Goal: Information Seeking & Learning: Learn about a topic

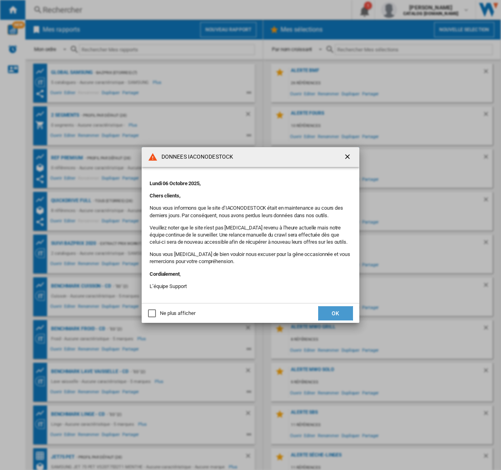
click at [333, 312] on button "OK" at bounding box center [335, 313] width 35 height 14
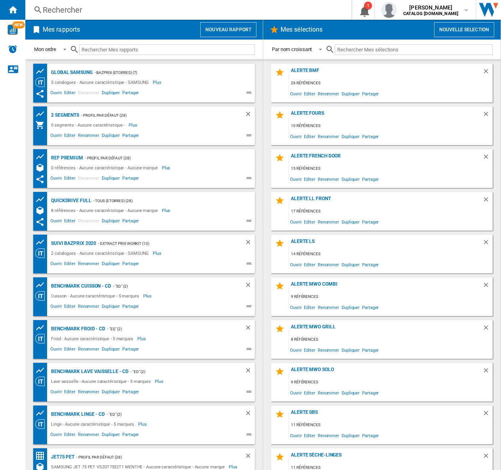
click at [48, 12] on div "Rechercher" at bounding box center [187, 9] width 288 height 11
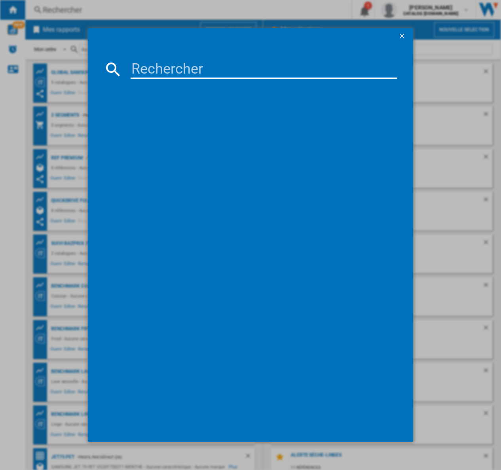
click at [145, 64] on input at bounding box center [264, 69] width 267 height 19
paste input "MS23K3513AS/EF"
type input "MS23K3513AS/EF"
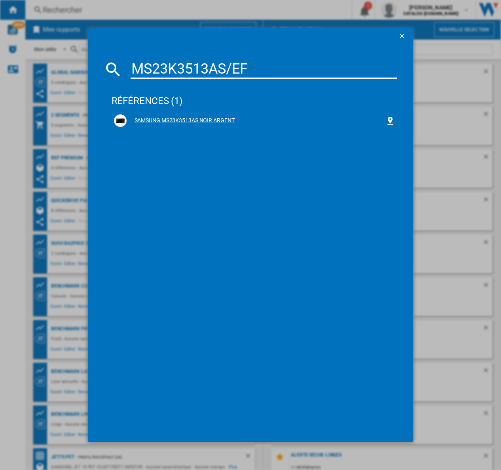
click at [200, 117] on div "SAMSUNG MS23K3513AS NOIR ARGENT" at bounding box center [256, 121] width 259 height 8
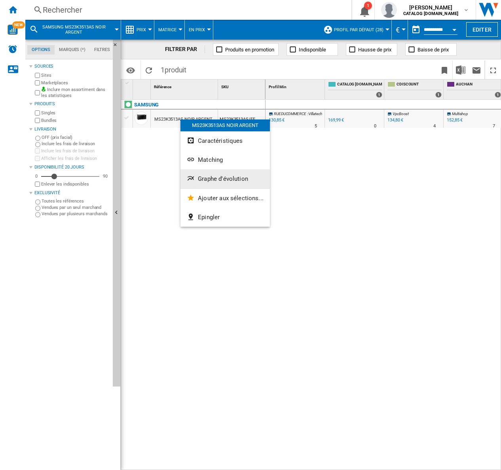
click at [218, 178] on span "Graphe d'évolution" at bounding box center [223, 178] width 50 height 7
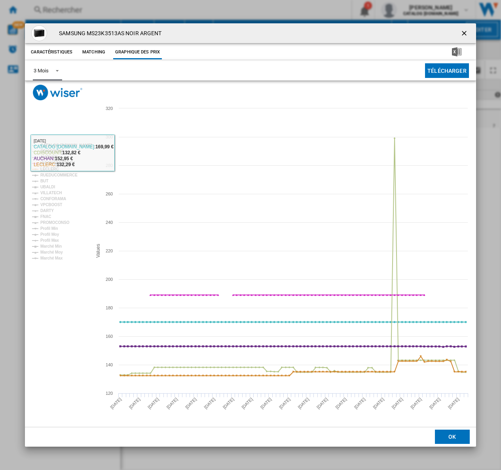
click at [57, 68] on span "Product popup" at bounding box center [54, 69] width 9 height 7
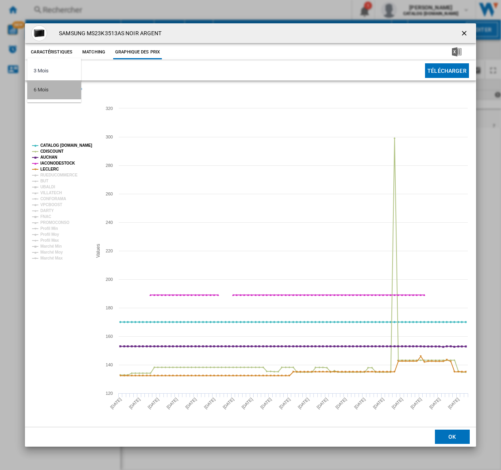
click at [44, 90] on div "6 Mois" at bounding box center [41, 89] width 15 height 7
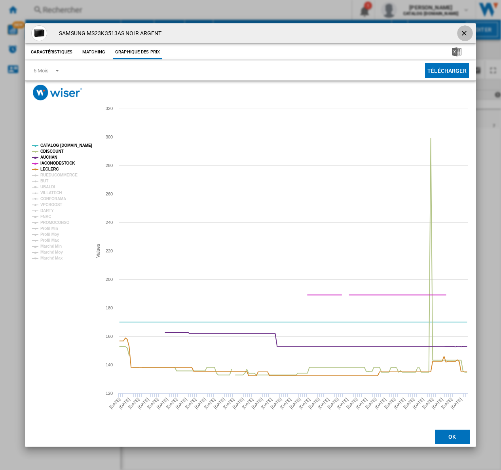
click at [463, 32] on ng-md-icon "getI18NText('BUTTONS.CLOSE_DIALOG')" at bounding box center [464, 33] width 9 height 9
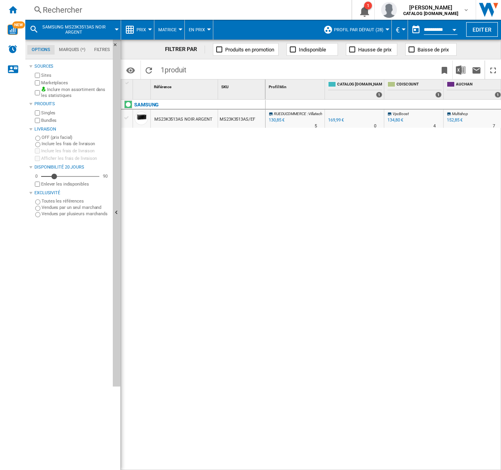
click at [278, 117] on div "130,85 €" at bounding box center [275, 120] width 17 height 8
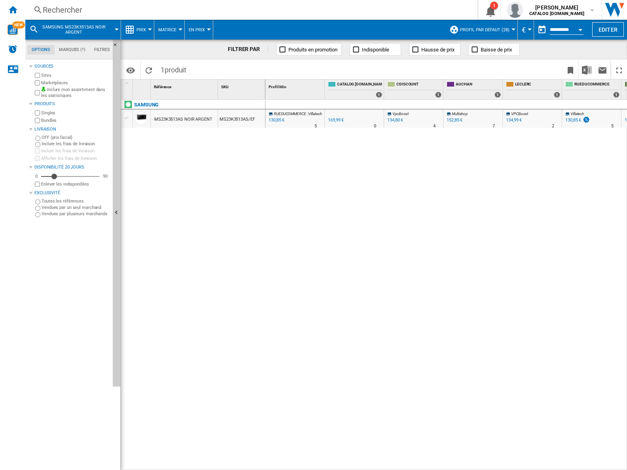
click at [188, 116] on div "MS23K3513AS NOIR ARGENT" at bounding box center [183, 119] width 58 height 18
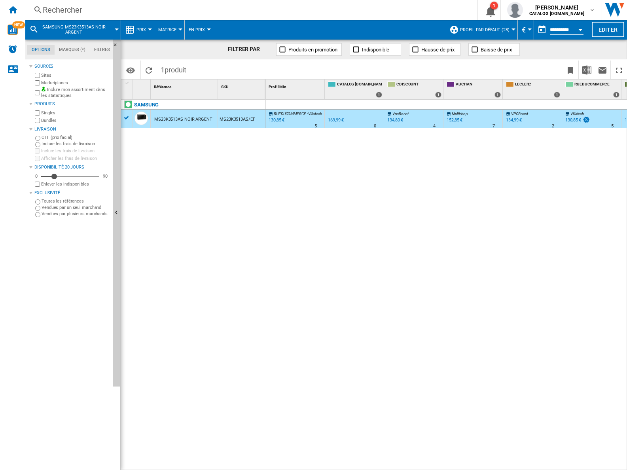
click at [188, 116] on div "MS23K3513AS NOIR ARGENT" at bounding box center [183, 119] width 58 height 18
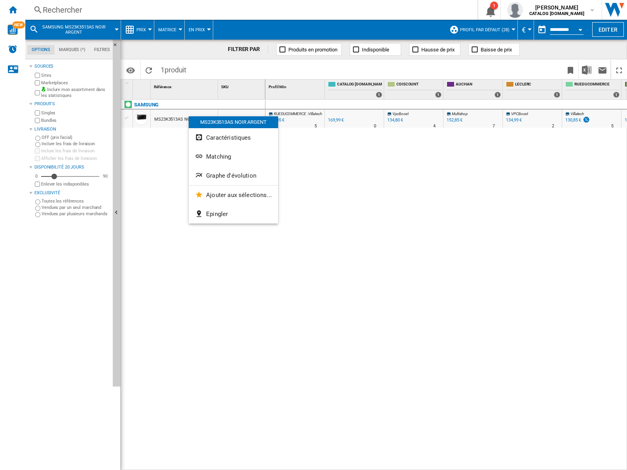
click at [148, 29] on div at bounding box center [313, 235] width 627 height 470
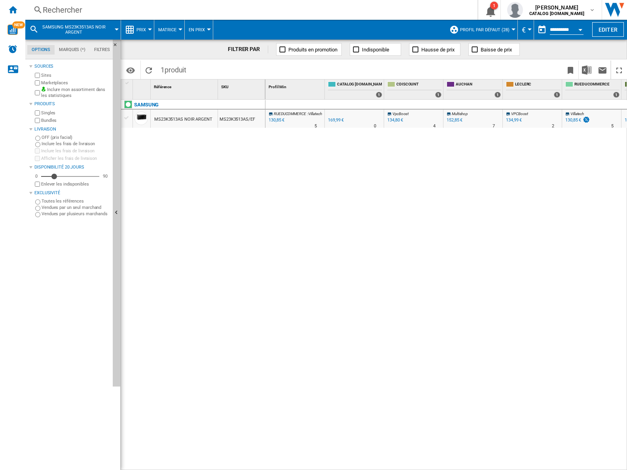
click at [148, 29] on div at bounding box center [150, 29] width 4 height 2
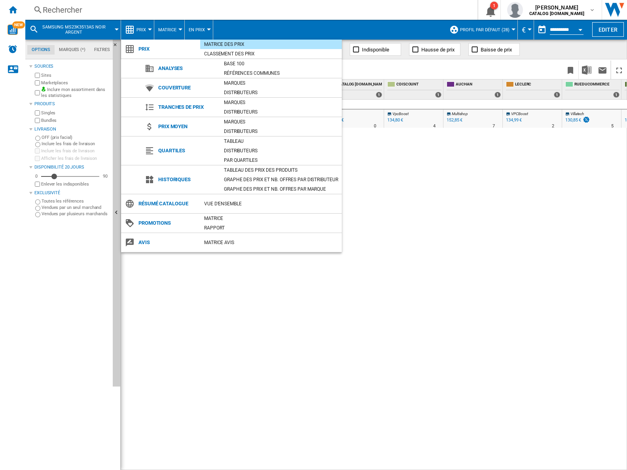
click at [169, 31] on md-backdrop at bounding box center [313, 235] width 627 height 470
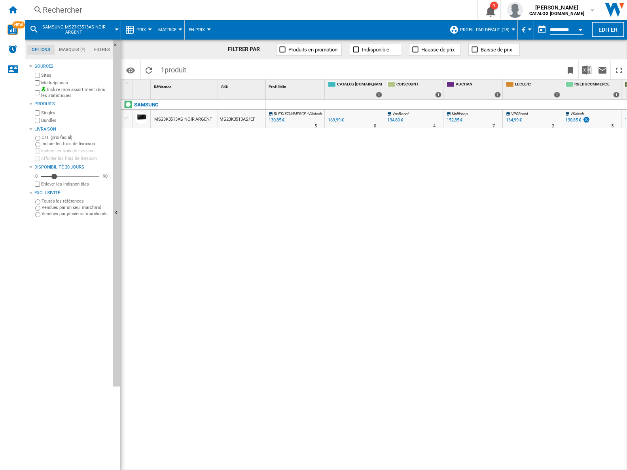
click at [197, 28] on span "En Prix" at bounding box center [197, 29] width 16 height 5
click at [79, 30] on md-backdrop at bounding box center [313, 235] width 627 height 470
click at [115, 26] on div "SAMSUNG MS23K3513AS NOIR ARGENT" at bounding box center [72, 30] width 87 height 20
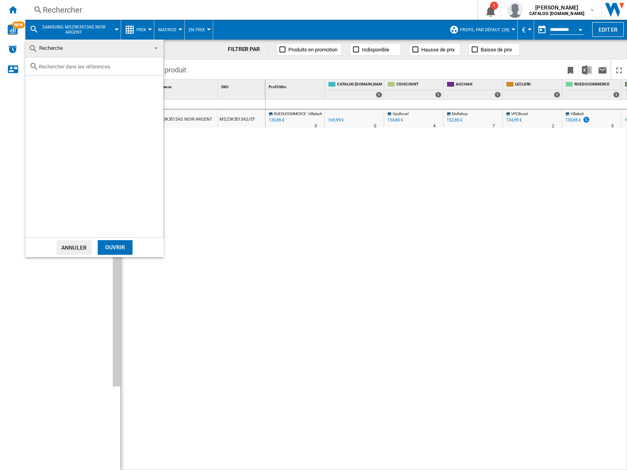
drag, startPoint x: 201, startPoint y: 223, endPoint x: 180, endPoint y: 201, distance: 29.9
click at [201, 222] on md-backdrop at bounding box center [313, 235] width 627 height 470
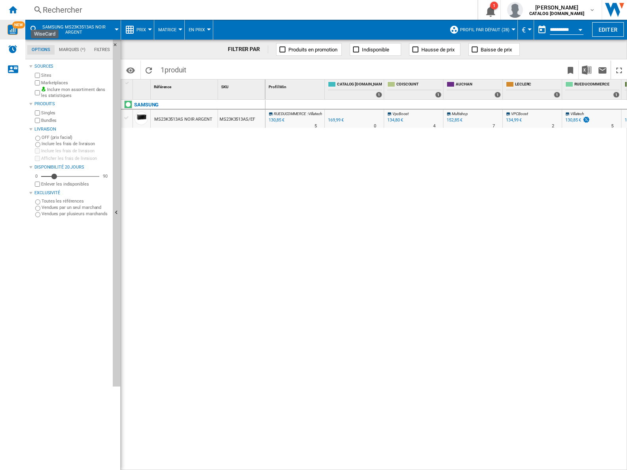
click at [12, 31] on img "WiseCard" at bounding box center [13, 30] width 10 height 10
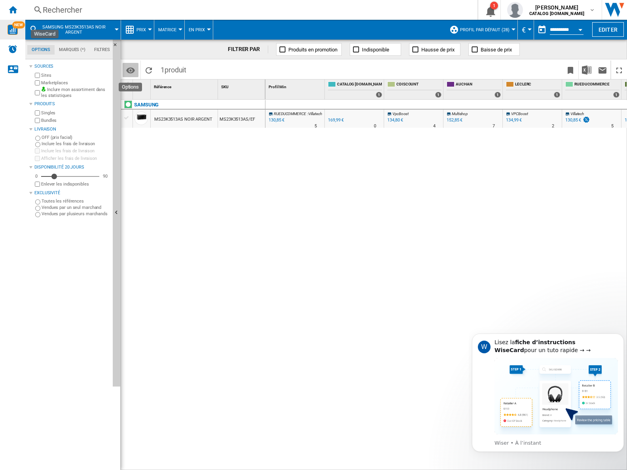
click at [128, 68] on md-icon "Options" at bounding box center [130, 70] width 9 height 9
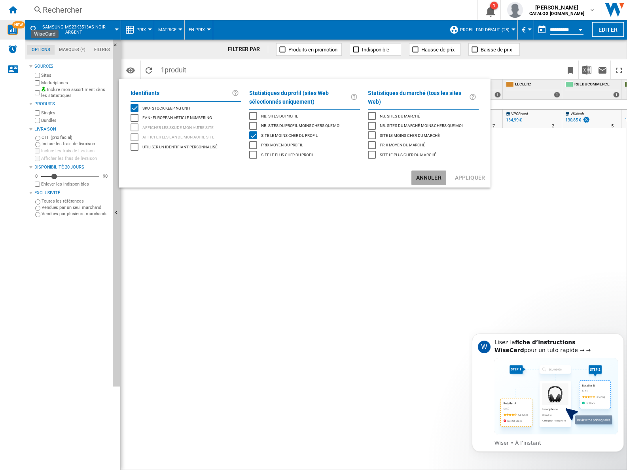
click at [436, 178] on button "Annuler" at bounding box center [429, 178] width 35 height 15
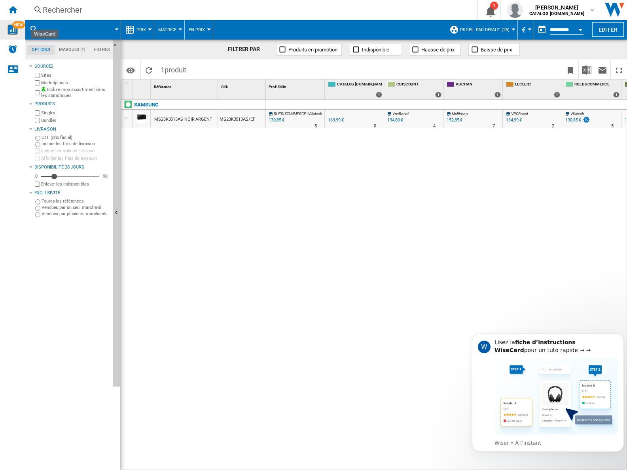
click at [435, 48] on span "Hausse de prix" at bounding box center [437, 50] width 33 height 6
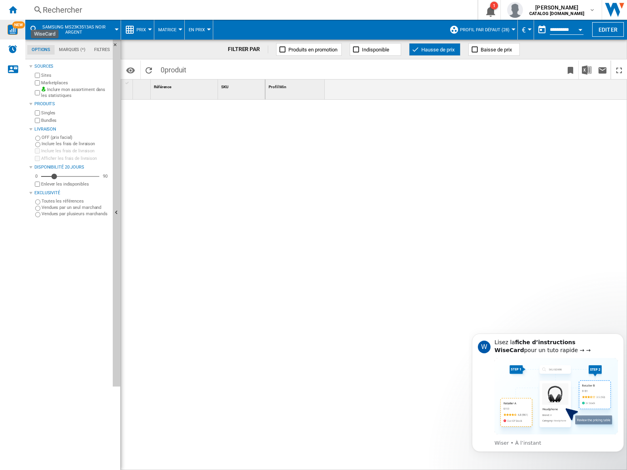
click at [309, 48] on span "Produits en promotion" at bounding box center [312, 50] width 49 height 6
click at [369, 47] on span "Indisponible" at bounding box center [375, 50] width 27 height 6
click at [421, 47] on button "Hausse de prix" at bounding box center [434, 49] width 51 height 13
drag, startPoint x: 277, startPoint y: 47, endPoint x: 297, endPoint y: 53, distance: 20.4
click at [277, 47] on button "Produits en promotion" at bounding box center [309, 49] width 66 height 13
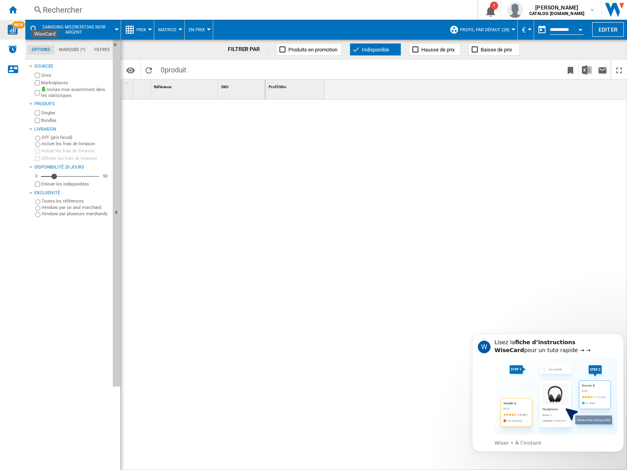
drag, startPoint x: 355, startPoint y: 50, endPoint x: 498, endPoint y: 56, distance: 143.4
click at [355, 50] on ng-md-icon at bounding box center [356, 50] width 8 height 8
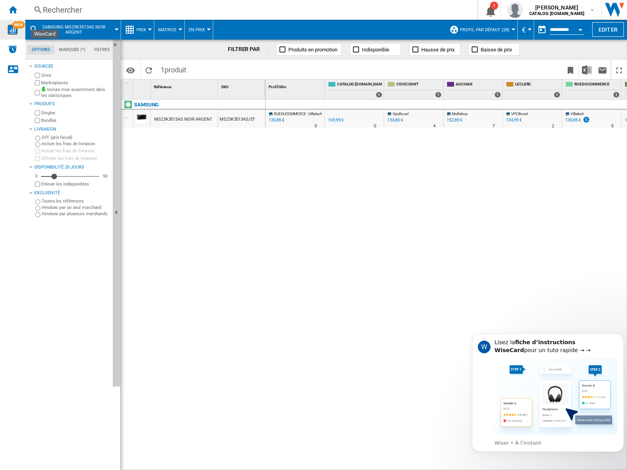
click at [501, 26] on button "Open calendar" at bounding box center [580, 28] width 14 height 14
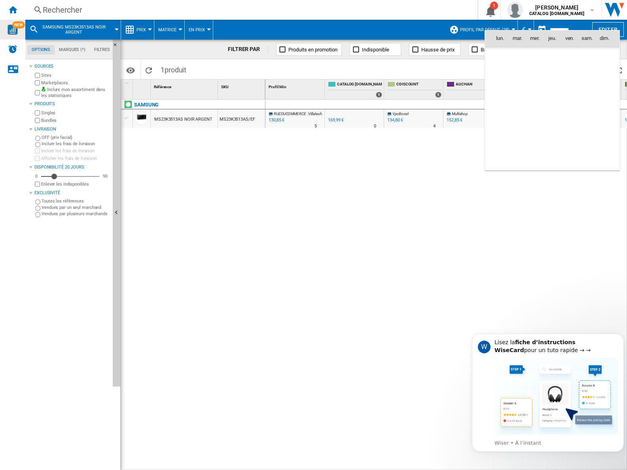
scroll to position [3775, 0]
click at [500, 56] on span "[DATE]" at bounding box center [503, 55] width 16 height 6
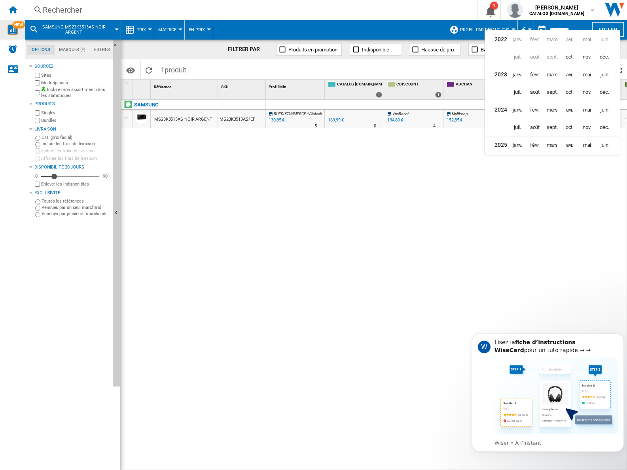
scroll to position [19, 0]
click at [501, 124] on span "janv." at bounding box center [518, 126] width 16 height 16
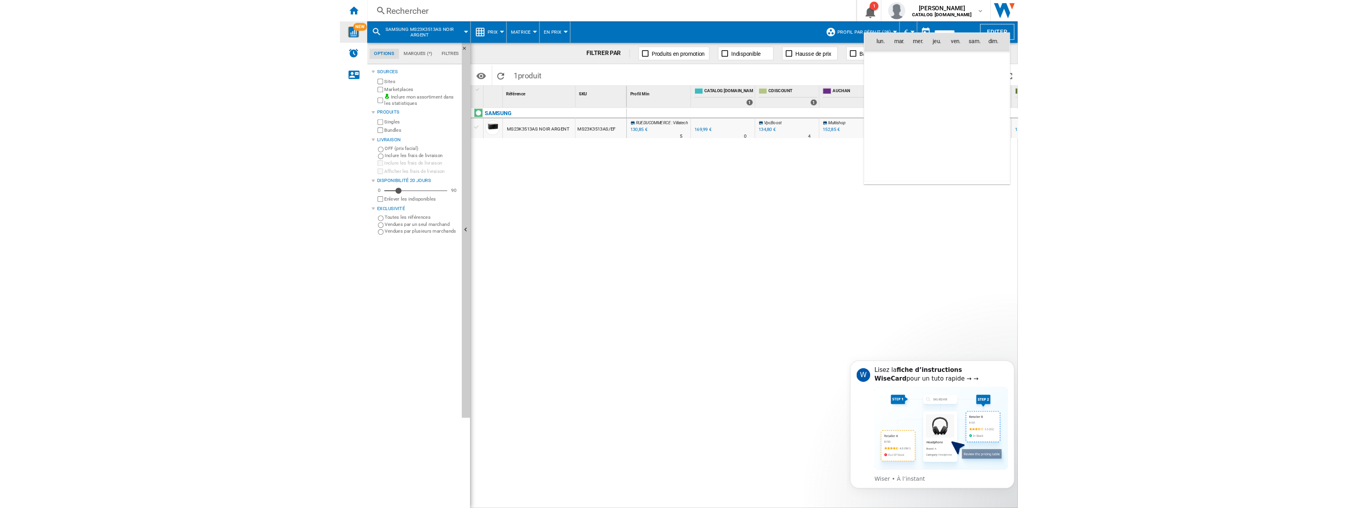
scroll to position [2831, 0]
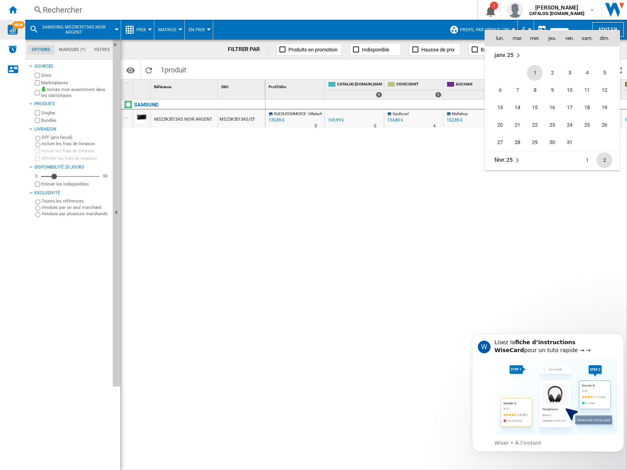
click at [501, 158] on span "2" at bounding box center [605, 160] width 16 height 16
type input "**********"
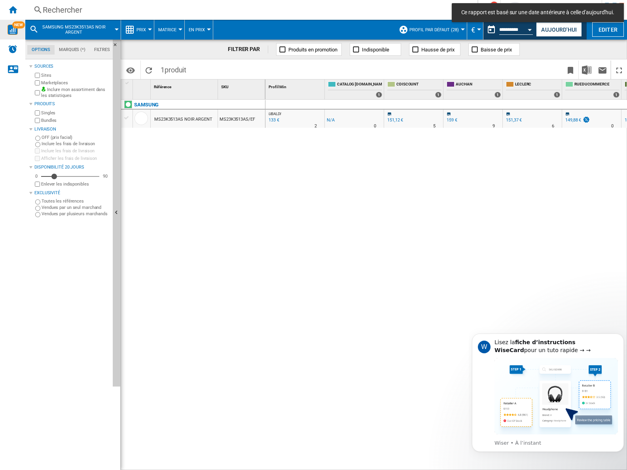
click at [195, 117] on div "MS23K3513AS NOIR ARGENT" at bounding box center [183, 119] width 58 height 18
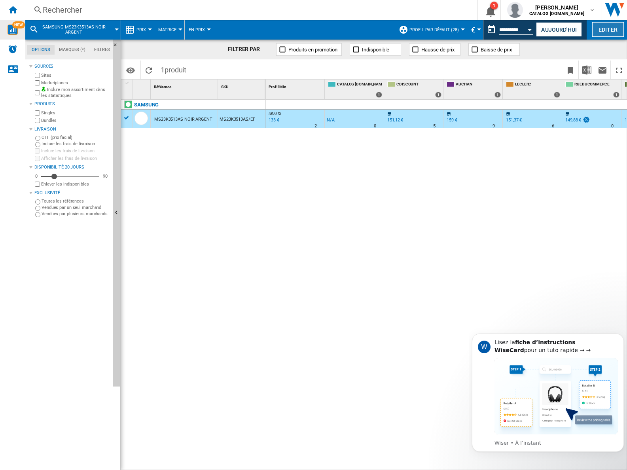
click at [501, 30] on button "Editer" at bounding box center [608, 29] width 32 height 15
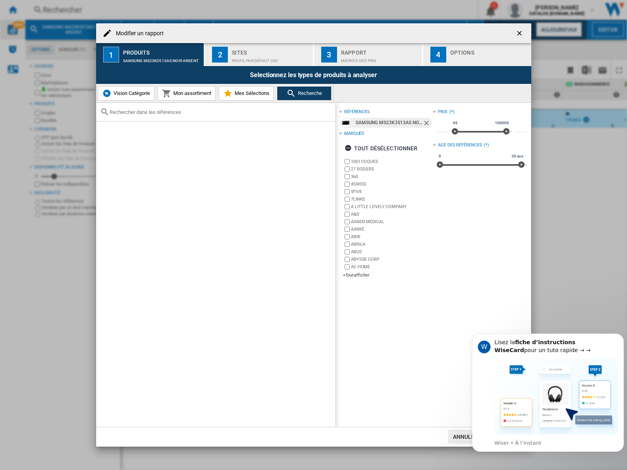
click at [501, 30] on ng-md-icon "getI18NText('BUTTONS.CLOSE_DIALOG')" at bounding box center [520, 33] width 9 height 9
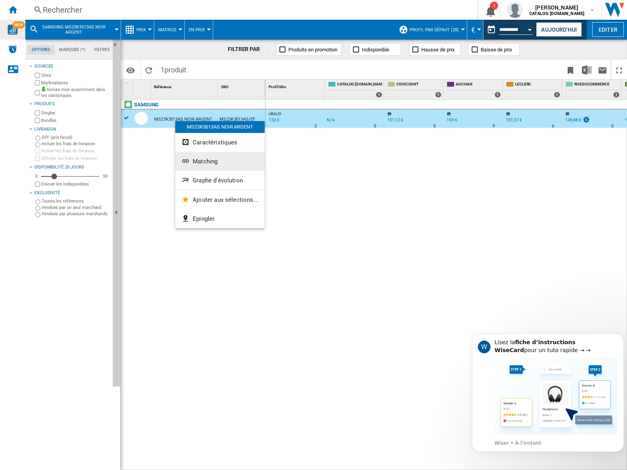
click at [203, 159] on span "Matching" at bounding box center [205, 161] width 25 height 7
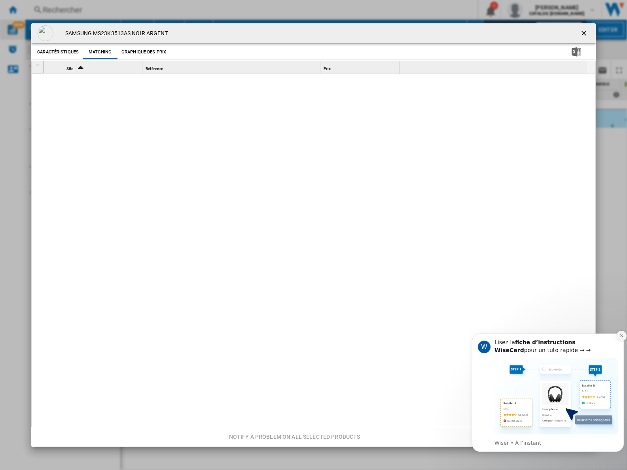
click at [501, 332] on button "Dismiss notification" at bounding box center [621, 336] width 10 height 10
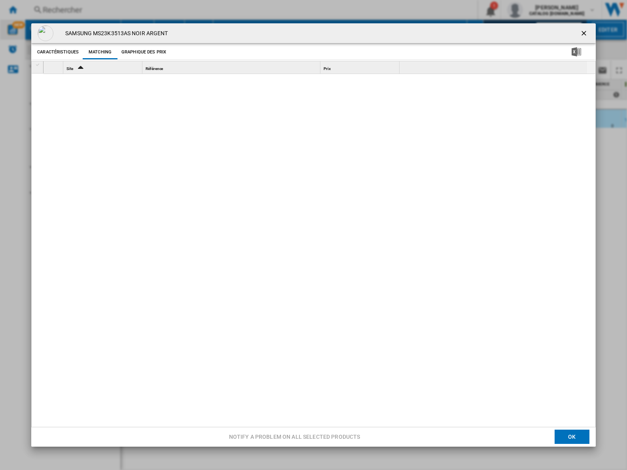
click at [62, 47] on button "Caractéristiques" at bounding box center [58, 52] width 46 height 14
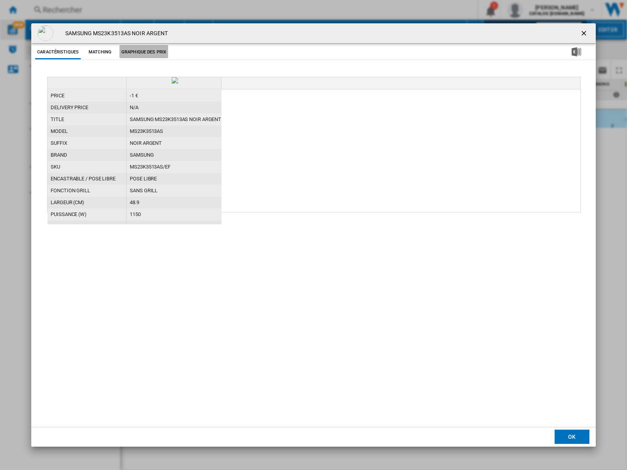
click at [138, 46] on button "Graphique des prix" at bounding box center [143, 52] width 49 height 14
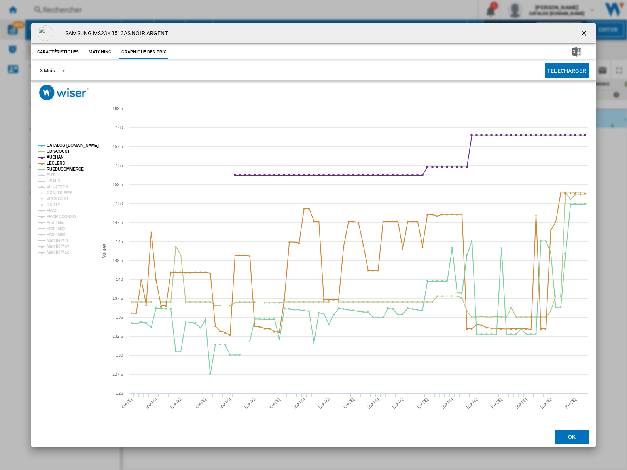
click at [66, 67] on span "Product popup" at bounding box center [61, 69] width 9 height 7
click at [42, 89] on div "6 Mois" at bounding box center [47, 89] width 15 height 7
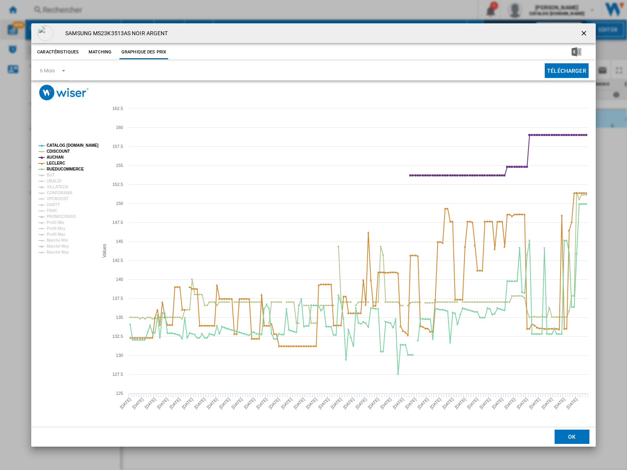
click at [501, 31] on ng-md-icon "getI18NText('BUTTONS.CLOSE_DIALOG')" at bounding box center [584, 33] width 9 height 9
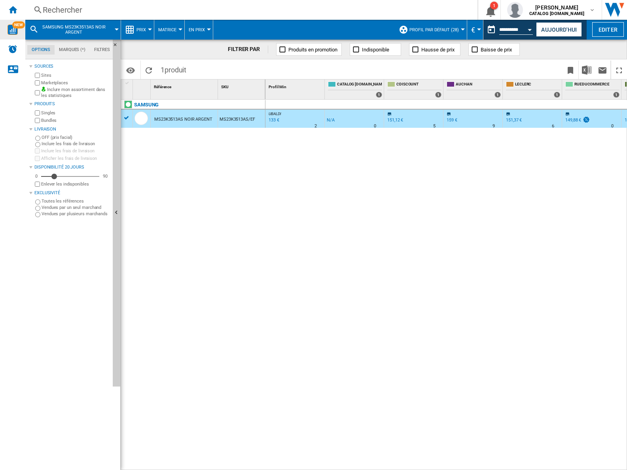
click at [225, 117] on div "MS23K3513AS/EF" at bounding box center [241, 119] width 47 height 18
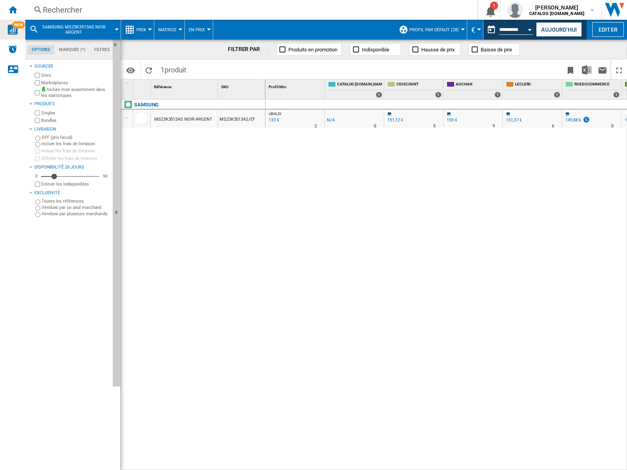
click at [184, 116] on div "MS23K3513AS NOIR ARGENT" at bounding box center [183, 119] width 58 height 18
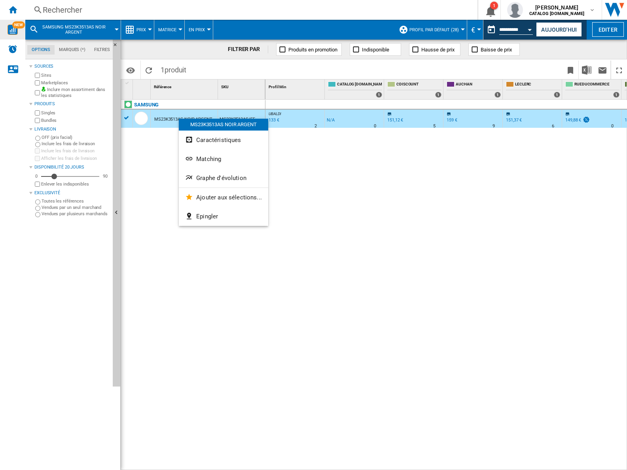
click at [16, 9] on div at bounding box center [313, 235] width 627 height 470
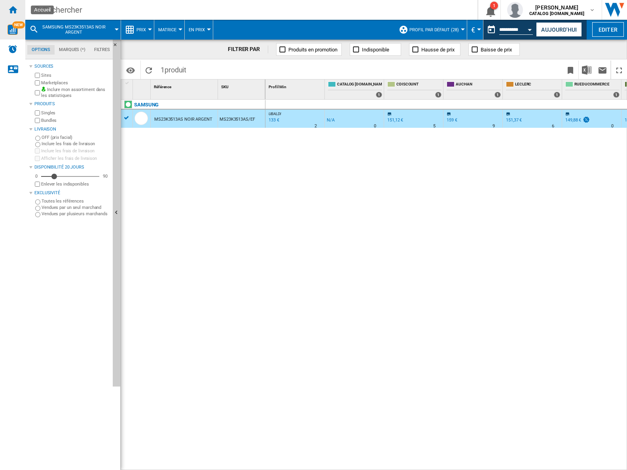
click at [13, 9] on ng-md-icon "Accueil" at bounding box center [12, 9] width 9 height 9
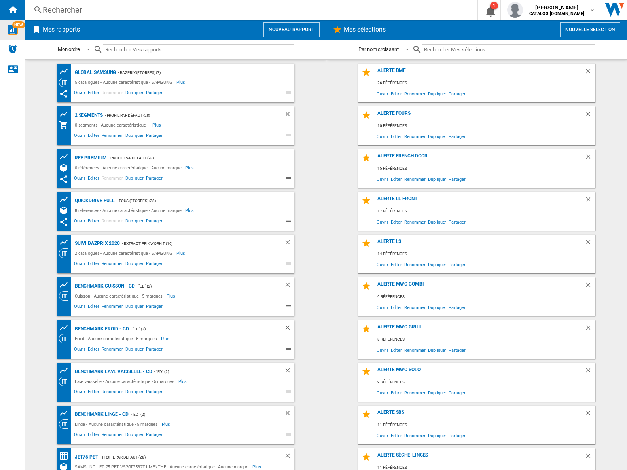
click at [39, 3] on div "Rechercher Rechercher 0 1 [PERSON_NAME] CATALOG [DOMAIN_NAME] CATALOG [DOMAIN_N…" at bounding box center [326, 10] width 602 height 20
click at [45, 10] on div "Rechercher" at bounding box center [250, 9] width 414 height 11
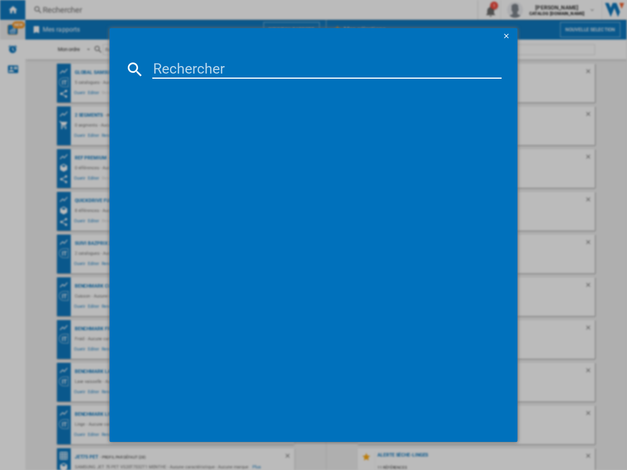
type input "MS23K3513AS/EF"
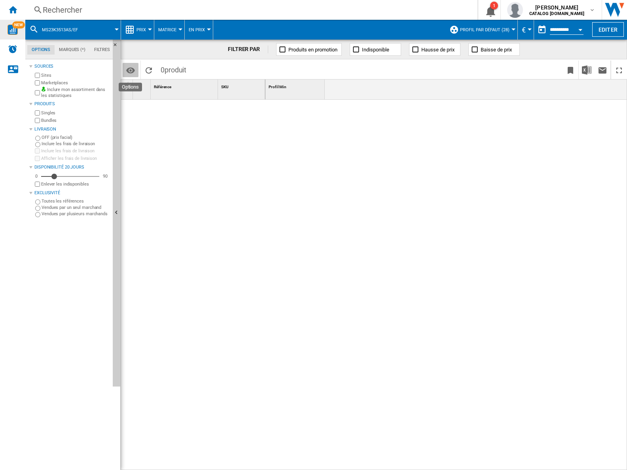
click at [130, 66] on md-icon "Options" at bounding box center [130, 70] width 9 height 9
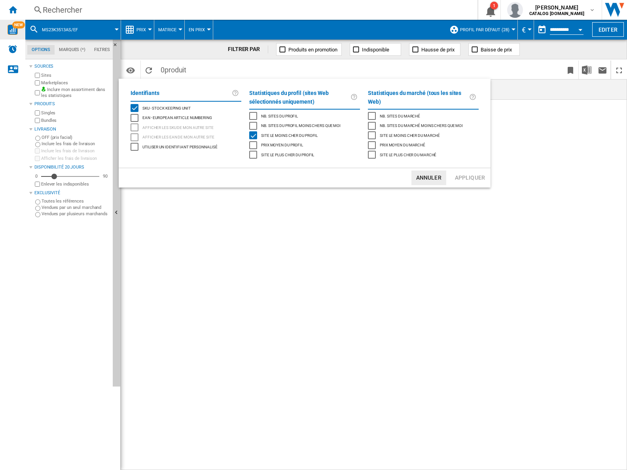
click at [311, 247] on md-backdrop at bounding box center [313, 235] width 627 height 470
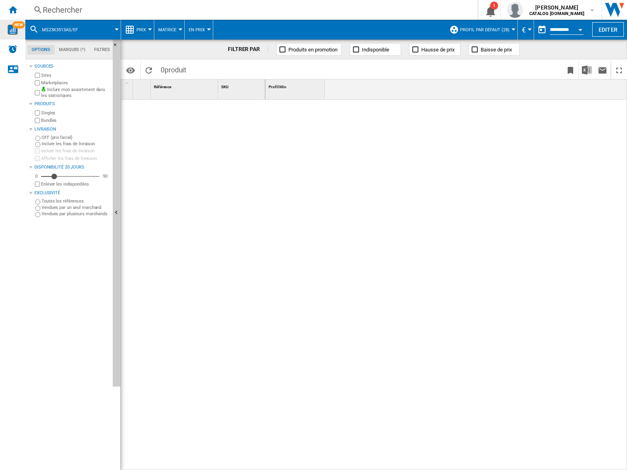
click at [114, 28] on span at bounding box center [103, 30] width 28 height 20
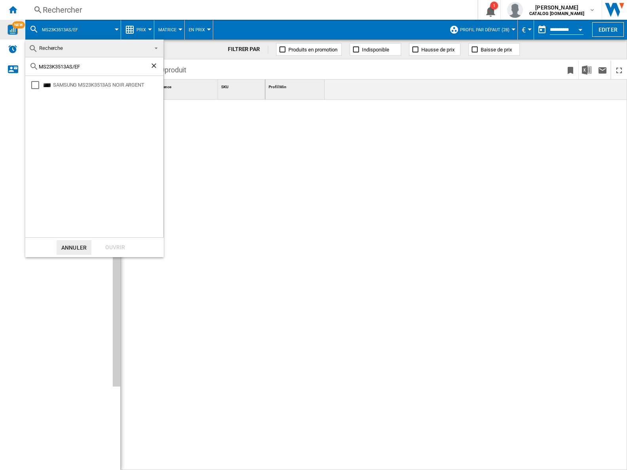
click at [81, 64] on input "MS23K3513AS/EF" at bounding box center [94, 67] width 111 height 6
type input "MS23K3513AS"
click at [76, 84] on div "SAMSUNG MS23K3513AS NOIR ARGENT" at bounding box center [107, 85] width 109 height 8
click at [121, 245] on div "Ouvrir" at bounding box center [115, 247] width 35 height 15
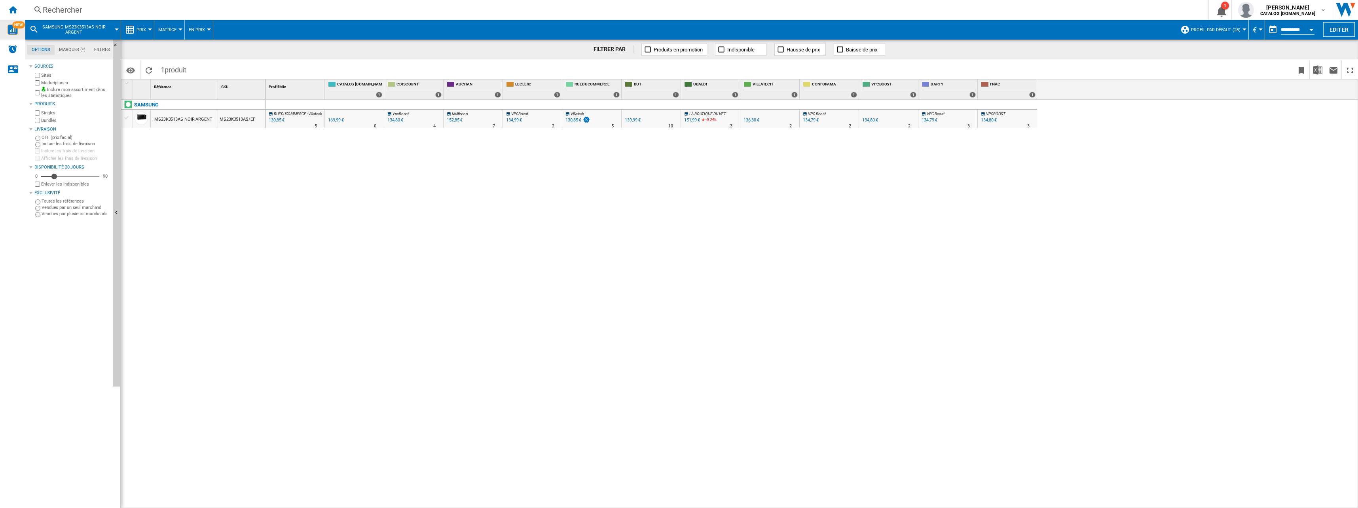
click at [501, 28] on div "Currency" at bounding box center [1261, 29] width 4 height 2
click at [501, 28] on md-backdrop at bounding box center [679, 254] width 1358 height 508
click at [501, 27] on button "Open calendar" at bounding box center [1311, 28] width 14 height 14
click at [501, 25] on div at bounding box center [679, 254] width 1358 height 508
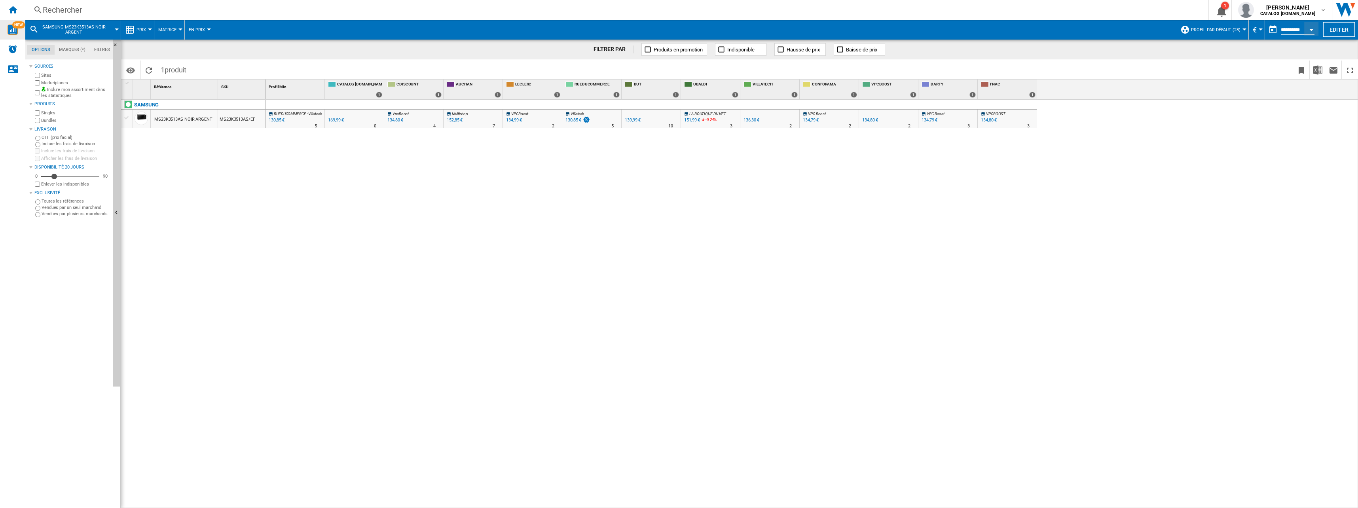
click at [501, 27] on button "button" at bounding box center [1273, 30] width 16 height 16
click at [501, 53] on span "[DATE]" at bounding box center [1233, 55] width 16 height 6
click at [501, 89] on span "janv." at bounding box center [1248, 91] width 16 height 16
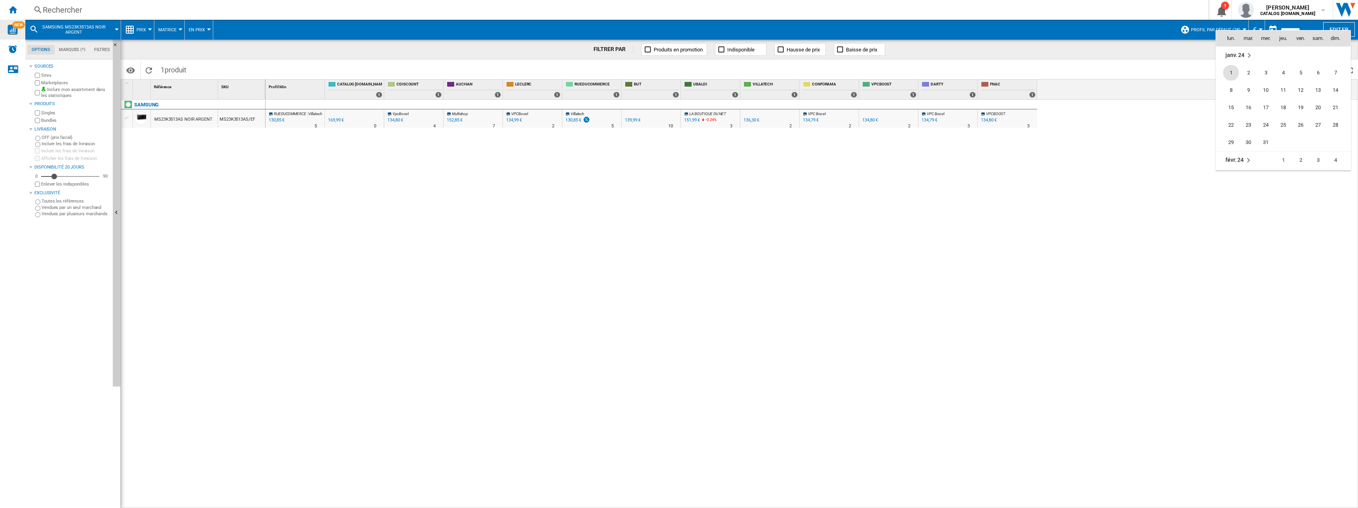
click at [501, 52] on span "janv. 24" at bounding box center [1234, 55] width 19 height 6
click at [501, 143] on span "oct." at bounding box center [1300, 145] width 17 height 17
type input "**********"
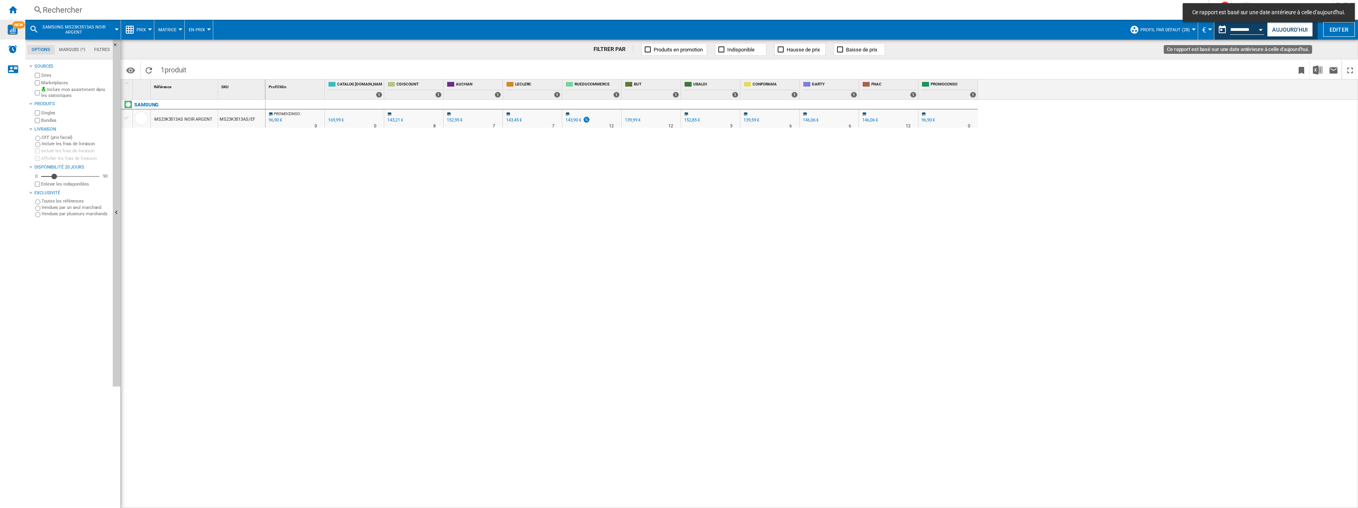
click at [501, 28] on button "Open calendar" at bounding box center [1261, 28] width 14 height 14
click at [501, 53] on span "[DATE]" at bounding box center [1233, 55] width 16 height 6
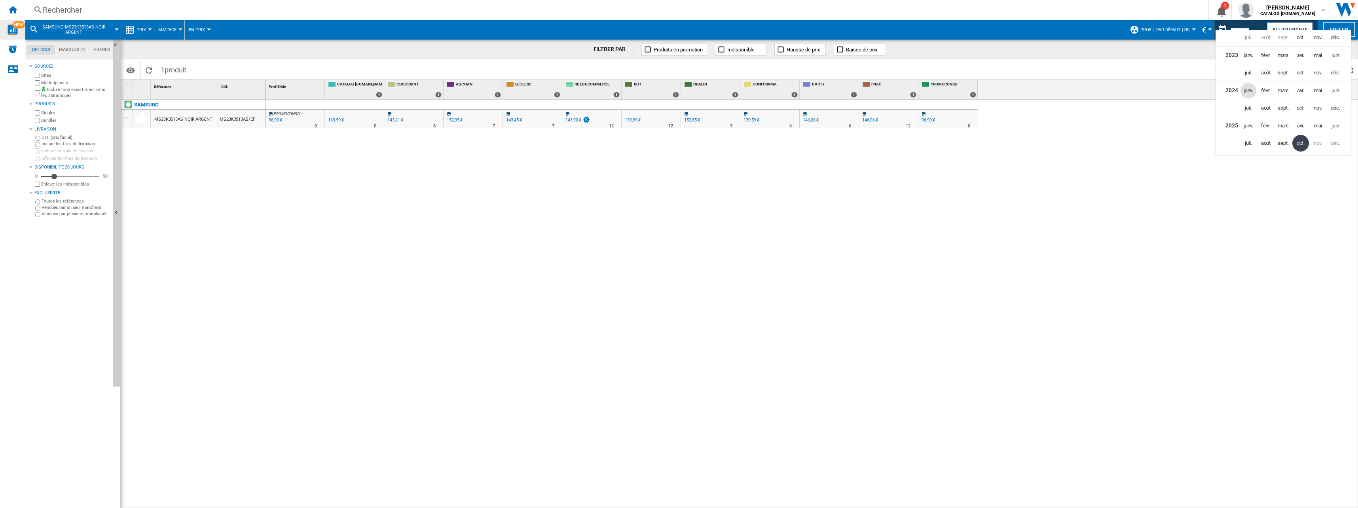
click at [501, 91] on span "janv." at bounding box center [1248, 91] width 16 height 16
click at [501, 165] on div at bounding box center [679, 254] width 1358 height 508
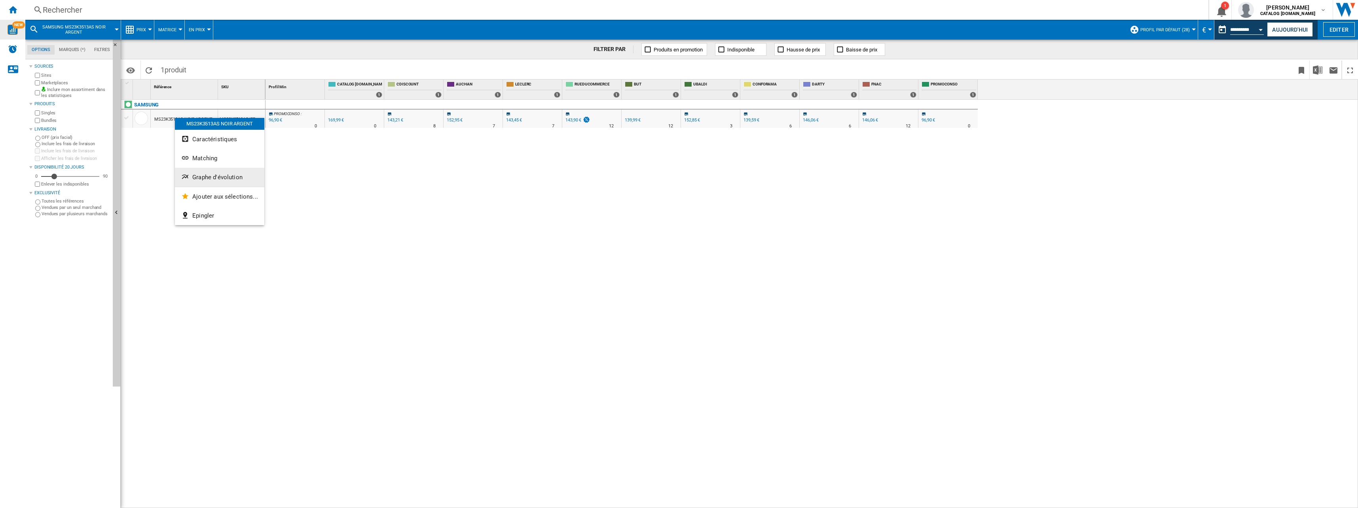
click at [218, 176] on span "Graphe d'évolution" at bounding box center [217, 177] width 50 height 7
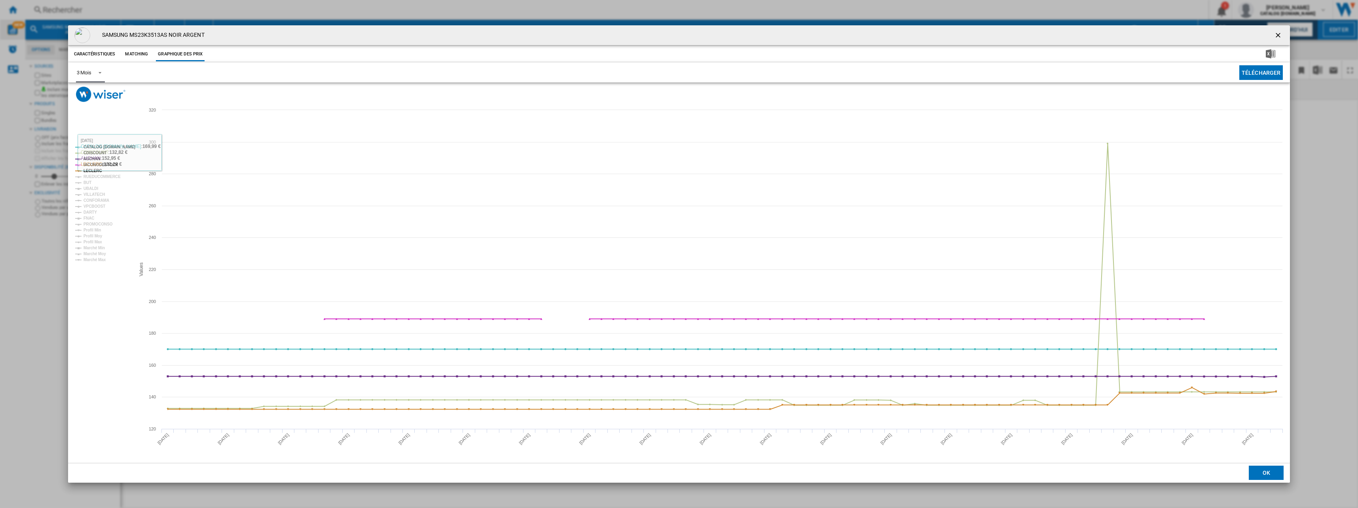
click at [100, 72] on span "Product popup" at bounding box center [97, 71] width 9 height 7
click at [93, 94] on md-option "6 Mois" at bounding box center [97, 91] width 54 height 19
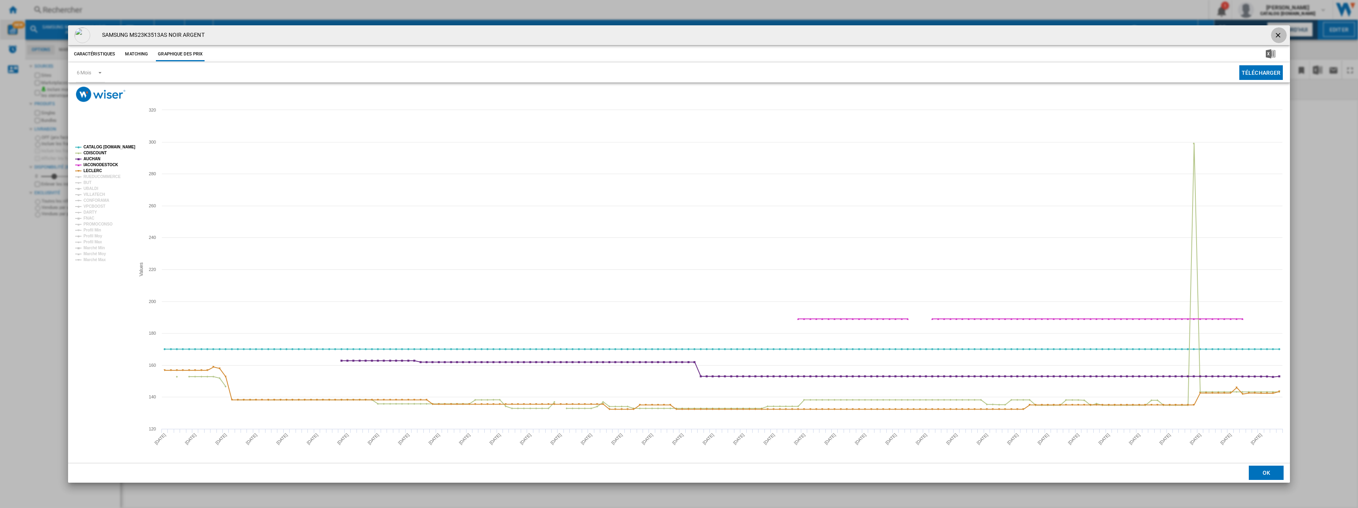
click at [501, 31] on ng-md-icon "getI18NText('BUTTONS.CLOSE_DIALOG')" at bounding box center [1278, 35] width 9 height 9
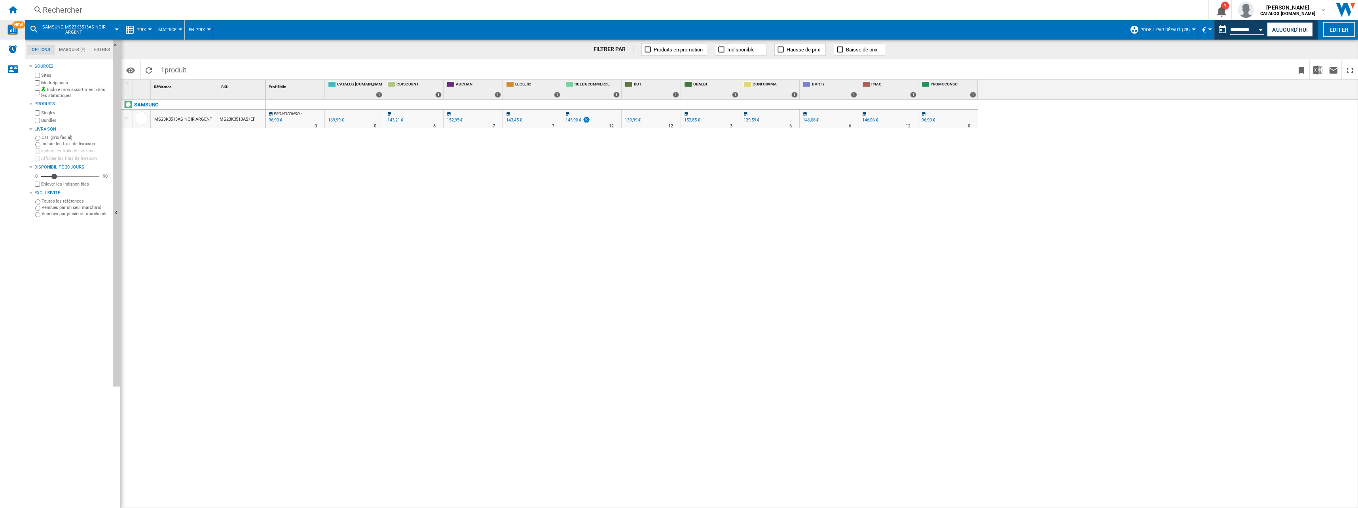
click at [148, 26] on button "Prix" at bounding box center [143, 30] width 13 height 20
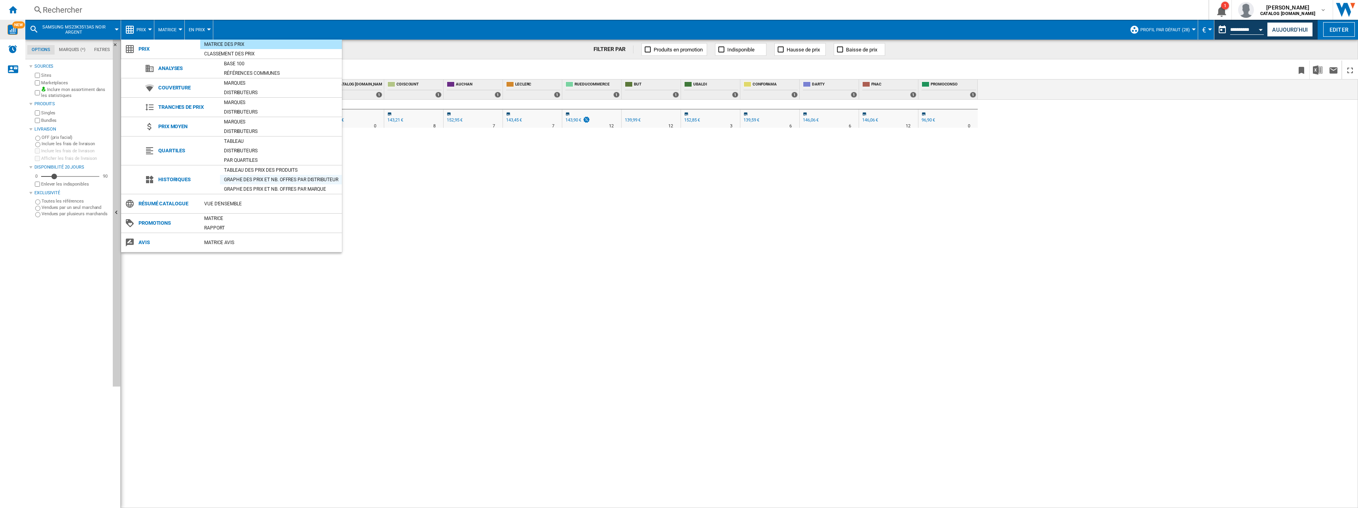
click at [262, 177] on div "Graphe des prix et nb. offres par distributeur" at bounding box center [281, 180] width 122 height 8
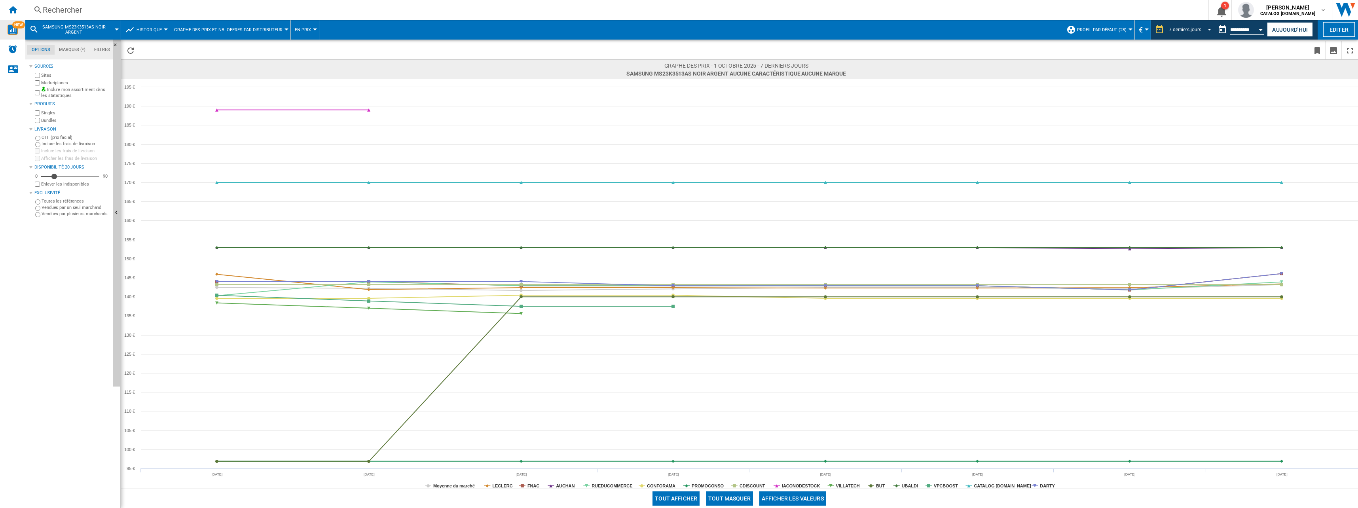
click at [501, 28] on span "REPORTS.WIZARD.STEPS.REPORT.STEPS.REPORT_OPTIONS.PERIOD: 7 derniers jours" at bounding box center [1206, 28] width 9 height 7
drag, startPoint x: 1225, startPoint y: 70, endPoint x: 1225, endPoint y: 109, distance: 38.4
click at [501, 109] on md-backdrop at bounding box center [679, 254] width 1358 height 508
click at [501, 29] on span "REPORTS.WIZARD.STEPS.REPORT.STEPS.REPORT_OPTIONS.PERIOD: 7 derniers jours" at bounding box center [1206, 28] width 9 height 7
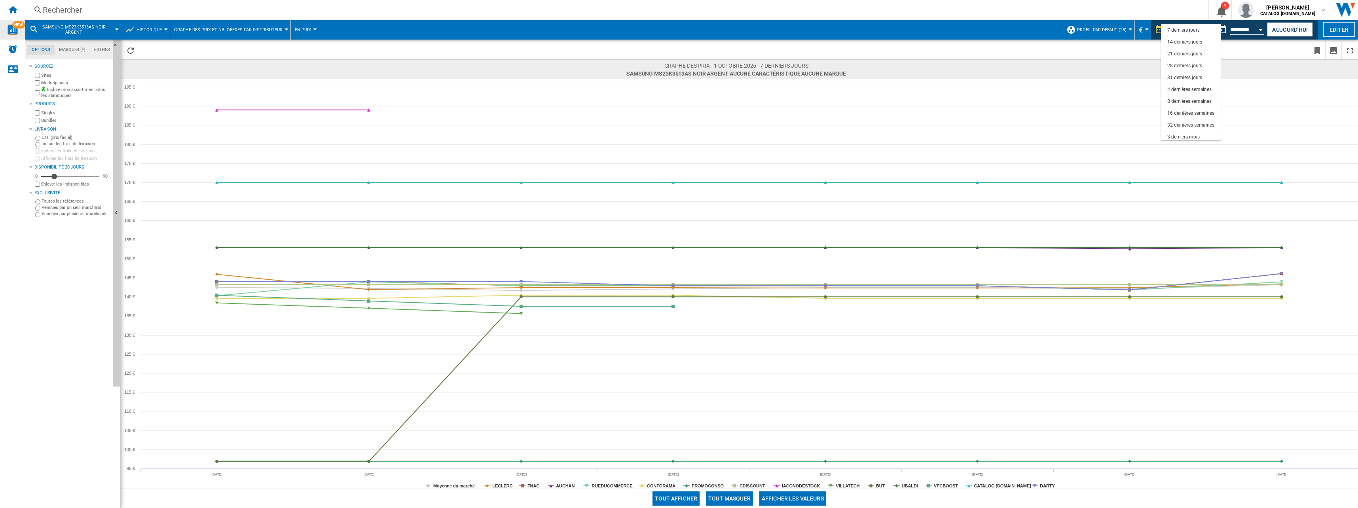
scroll to position [50, 0]
click at [501, 134] on div "18 derniers mois" at bounding box center [1184, 134] width 35 height 7
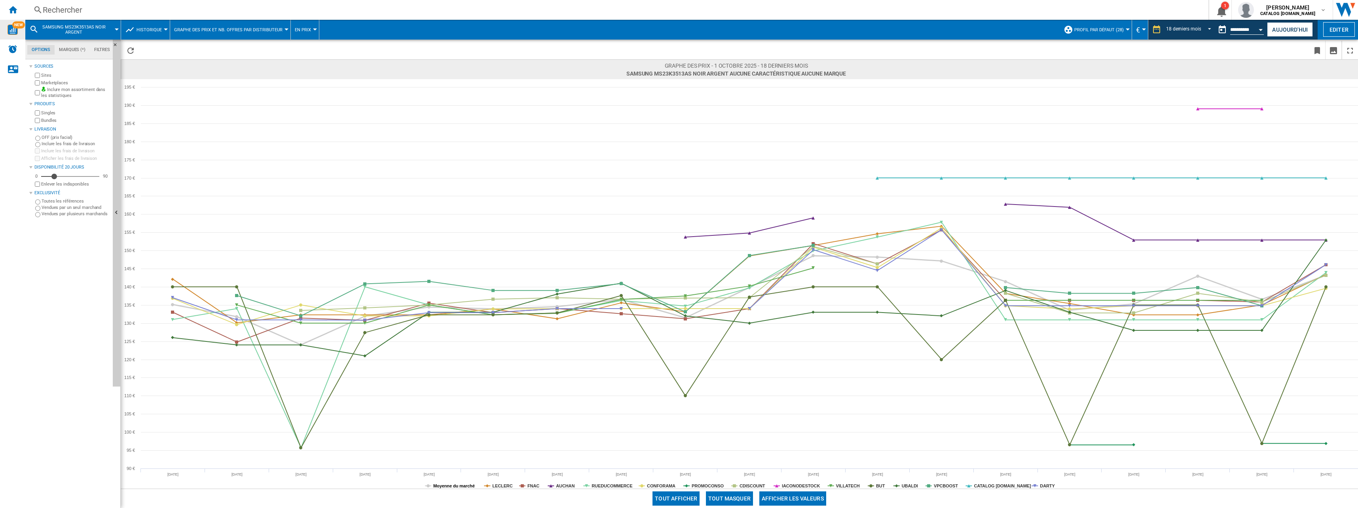
click at [468, 470] on tspan "Moyenne du marché" at bounding box center [454, 486] width 42 height 5
click at [469, 470] on tspan "Moyenne du marché" at bounding box center [454, 486] width 42 height 5
click at [501, 470] on rect at bounding box center [739, 284] width 1237 height 410
